Goal: Information Seeking & Learning: Learn about a topic

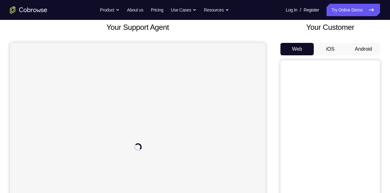
click at [332, 51] on button "iOS" at bounding box center [330, 49] width 33 height 12
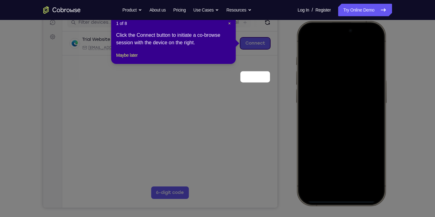
scroll to position [49, 0]
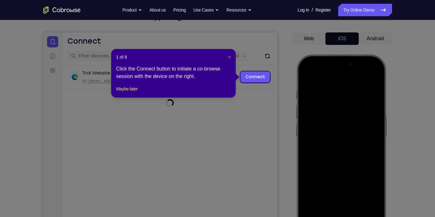
click at [229, 58] on span "×" at bounding box center [229, 56] width 2 height 5
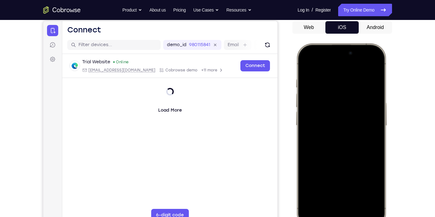
scroll to position [72, 0]
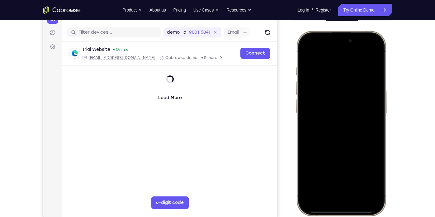
click at [307, 129] on div at bounding box center [341, 123] width 82 height 178
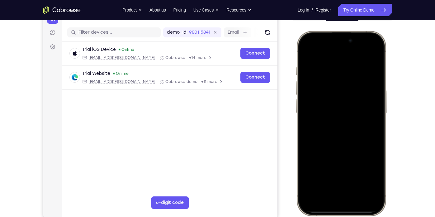
click at [335, 193] on div at bounding box center [341, 123] width 82 height 178
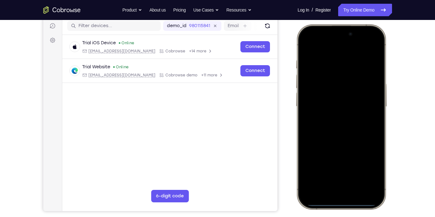
scroll to position [83, 0]
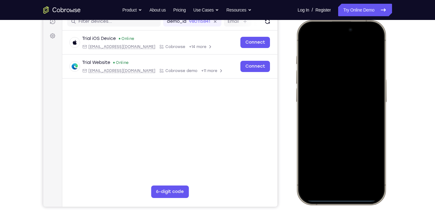
click at [333, 179] on div at bounding box center [341, 112] width 82 height 178
click at [309, 101] on div at bounding box center [341, 112] width 82 height 178
click at [330, 119] on div at bounding box center [341, 112] width 82 height 178
click at [322, 89] on div at bounding box center [341, 112] width 82 height 178
click at [322, 100] on div at bounding box center [341, 112] width 82 height 178
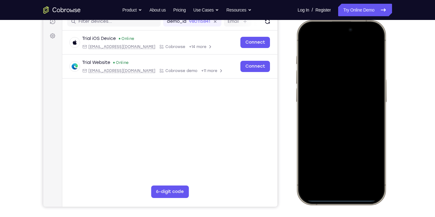
click at [331, 118] on div at bounding box center [341, 112] width 82 height 178
click at [347, 143] on div at bounding box center [341, 112] width 82 height 178
click at [329, 57] on div at bounding box center [341, 112] width 82 height 178
click at [373, 63] on div at bounding box center [341, 112] width 82 height 178
click at [337, 164] on div at bounding box center [341, 112] width 82 height 178
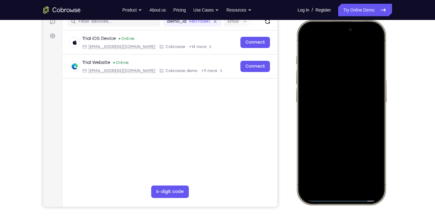
click at [367, 165] on div at bounding box center [341, 112] width 82 height 178
click at [371, 77] on div at bounding box center [341, 112] width 82 height 178
click at [369, 40] on div at bounding box center [341, 112] width 82 height 178
click at [373, 58] on div at bounding box center [341, 112] width 82 height 178
click at [371, 46] on div at bounding box center [341, 112] width 82 height 178
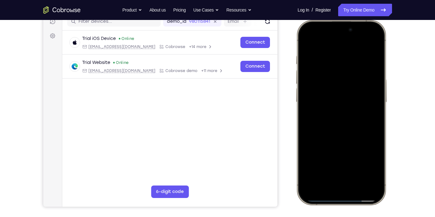
drag, startPoint x: 370, startPoint y: 58, endPoint x: 322, endPoint y: 58, distance: 47.9
click at [322, 58] on div at bounding box center [341, 112] width 82 height 178
click at [352, 58] on div at bounding box center [341, 112] width 82 height 178
click at [369, 62] on div at bounding box center [341, 112] width 82 height 178
drag, startPoint x: 369, startPoint y: 66, endPoint x: 324, endPoint y: 77, distance: 45.7
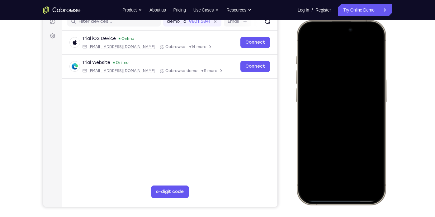
click at [324, 77] on div at bounding box center [341, 112] width 82 height 178
click at [369, 65] on div at bounding box center [341, 112] width 82 height 178
click at [370, 62] on div at bounding box center [341, 112] width 82 height 178
click at [370, 56] on div at bounding box center [341, 112] width 82 height 178
click at [371, 43] on div at bounding box center [341, 112] width 82 height 178
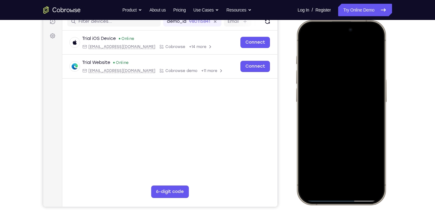
drag, startPoint x: 359, startPoint y: 137, endPoint x: 348, endPoint y: 86, distance: 51.9
click at [348, 86] on div at bounding box center [341, 112] width 82 height 178
click at [373, 145] on div at bounding box center [341, 112] width 82 height 178
click at [377, 145] on div at bounding box center [341, 112] width 82 height 178
click at [356, 186] on div at bounding box center [341, 112] width 82 height 178
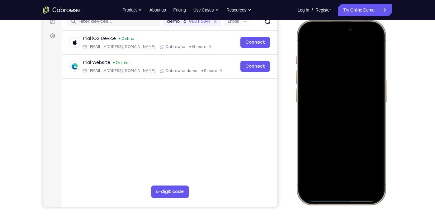
click at [356, 181] on div at bounding box center [341, 112] width 82 height 178
click at [356, 183] on div at bounding box center [341, 112] width 82 height 178
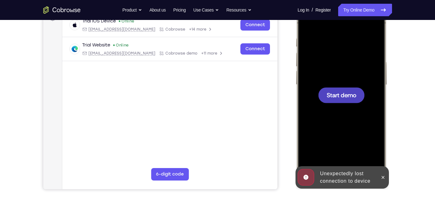
scroll to position [93, 0]
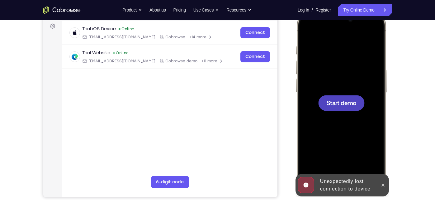
click at [330, 131] on div at bounding box center [341, 103] width 82 height 178
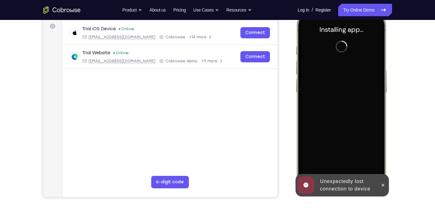
scroll to position [91, 0]
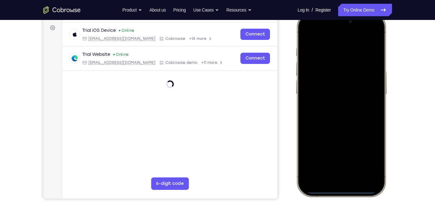
click at [308, 121] on div at bounding box center [341, 104] width 82 height 178
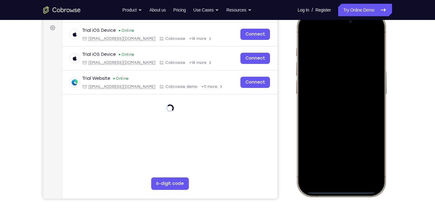
click at [333, 179] on div at bounding box center [341, 104] width 82 height 178
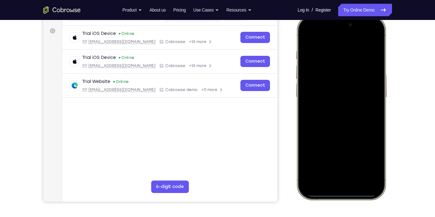
click at [335, 178] on div at bounding box center [341, 107] width 82 height 178
click at [335, 116] on div at bounding box center [341, 107] width 82 height 178
click at [333, 77] on div at bounding box center [341, 107] width 82 height 178
click at [324, 93] on div at bounding box center [341, 107] width 82 height 178
click at [325, 107] on div at bounding box center [341, 107] width 82 height 178
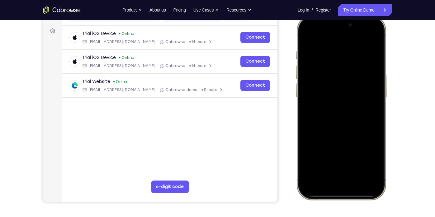
click at [347, 137] on div at bounding box center [341, 107] width 82 height 178
drag, startPoint x: 356, startPoint y: 126, endPoint x: 346, endPoint y: 63, distance: 63.9
click at [346, 63] on div at bounding box center [341, 107] width 82 height 178
click at [359, 182] on div at bounding box center [341, 107] width 82 height 178
click at [356, 180] on div at bounding box center [341, 107] width 82 height 178
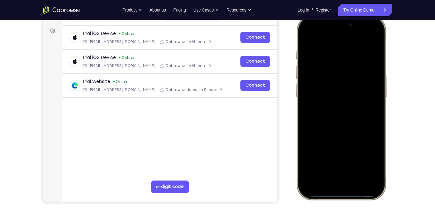
click at [331, 107] on div at bounding box center [341, 107] width 82 height 178
click at [374, 37] on div at bounding box center [341, 107] width 82 height 178
click at [341, 110] on div at bounding box center [341, 107] width 82 height 178
drag, startPoint x: 366, startPoint y: 75, endPoint x: 353, endPoint y: 142, distance: 67.4
click at [353, 142] on div at bounding box center [341, 107] width 82 height 178
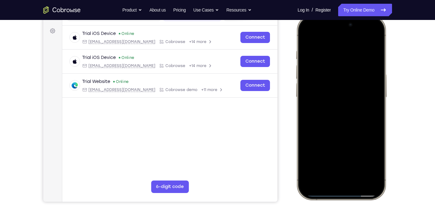
drag, startPoint x: 368, startPoint y: 86, endPoint x: 352, endPoint y: 170, distance: 85.5
click at [352, 170] on div at bounding box center [341, 107] width 82 height 178
click at [309, 40] on div at bounding box center [341, 107] width 82 height 178
click at [305, 36] on div at bounding box center [341, 107] width 82 height 178
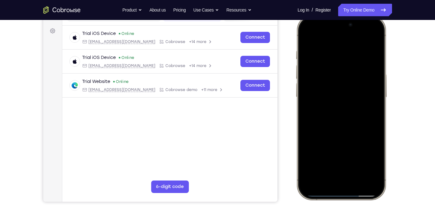
drag, startPoint x: 366, startPoint y: 106, endPoint x: 352, endPoint y: 61, distance: 46.8
click at [352, 61] on div at bounding box center [341, 107] width 82 height 178
drag, startPoint x: 351, startPoint y: 153, endPoint x: 338, endPoint y: 71, distance: 83.1
click at [338, 71] on div at bounding box center [341, 107] width 82 height 178
drag, startPoint x: 352, startPoint y: 130, endPoint x: 345, endPoint y: 67, distance: 63.8
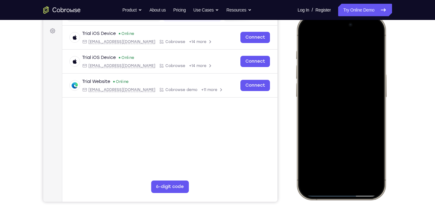
click at [345, 67] on div at bounding box center [341, 107] width 82 height 178
drag, startPoint x: 358, startPoint y: 130, endPoint x: 347, endPoint y: 58, distance: 72.7
click at [347, 58] on div at bounding box center [341, 107] width 82 height 178
drag, startPoint x: 337, startPoint y: 154, endPoint x: 333, endPoint y: 98, distance: 55.5
click at [333, 98] on div at bounding box center [341, 107] width 82 height 178
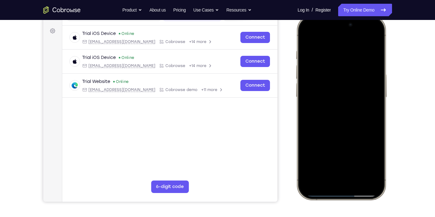
drag, startPoint x: 352, startPoint y: 152, endPoint x: 344, endPoint y: 93, distance: 59.7
click at [344, 93] on div at bounding box center [341, 107] width 82 height 178
drag, startPoint x: 346, startPoint y: 150, endPoint x: 339, endPoint y: 60, distance: 89.6
click at [339, 60] on div at bounding box center [341, 107] width 82 height 178
click at [374, 37] on div at bounding box center [341, 107] width 82 height 178
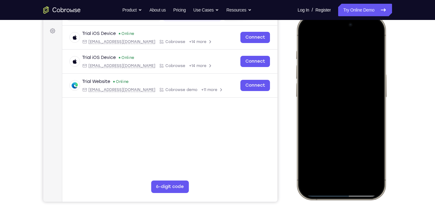
click at [375, 37] on div at bounding box center [341, 107] width 82 height 178
drag, startPoint x: 352, startPoint y: 54, endPoint x: 348, endPoint y: 108, distance: 53.9
click at [348, 108] on div at bounding box center [341, 107] width 82 height 178
click at [355, 53] on div at bounding box center [341, 107] width 82 height 178
click at [306, 35] on div at bounding box center [341, 107] width 82 height 178
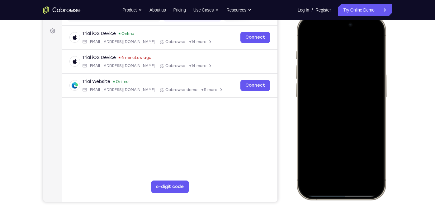
click at [306, 35] on div at bounding box center [341, 107] width 82 height 178
click at [305, 35] on div at bounding box center [341, 107] width 82 height 178
click at [328, 54] on div at bounding box center [341, 107] width 82 height 178
click at [310, 165] on div at bounding box center [341, 107] width 82 height 178
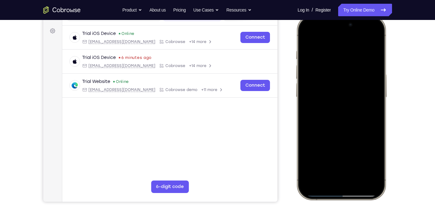
click at [309, 166] on div at bounding box center [341, 107] width 82 height 178
click at [312, 35] on div at bounding box center [341, 107] width 82 height 178
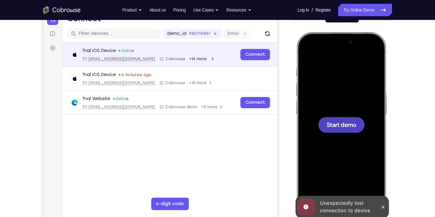
scroll to position [0, 0]
